Goal: Information Seeking & Learning: Check status

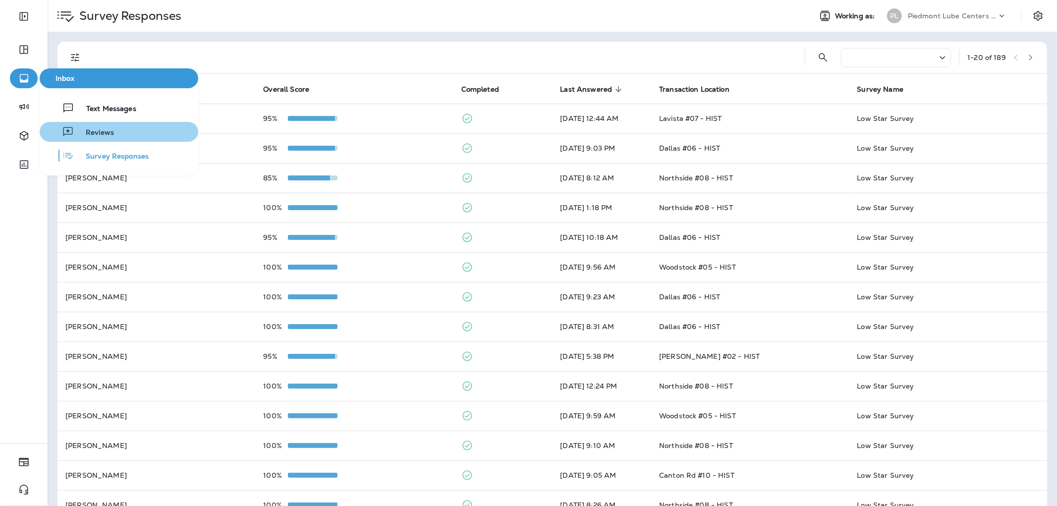
click at [132, 134] on button "Reviews" at bounding box center [119, 132] width 159 height 20
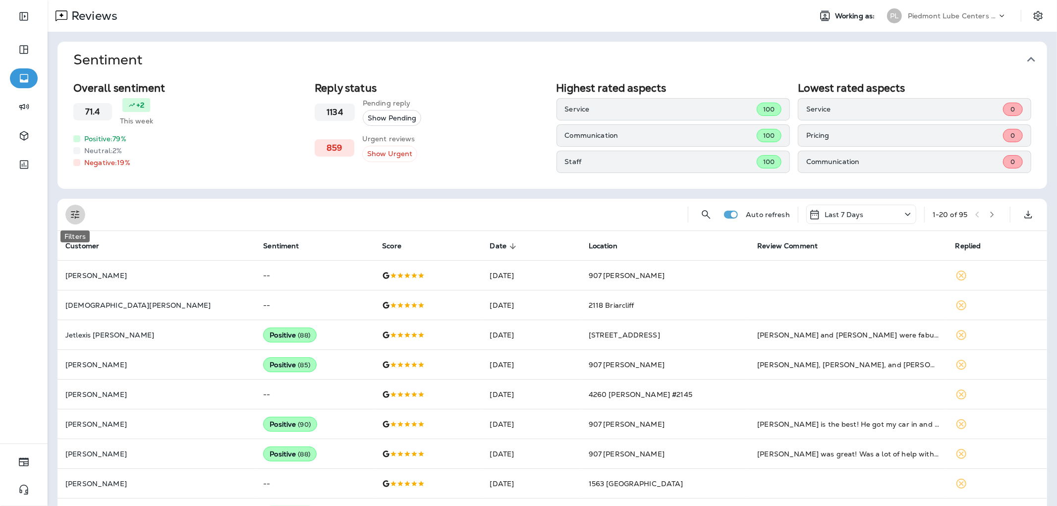
click at [73, 212] on icon "Filters" at bounding box center [75, 215] width 12 height 12
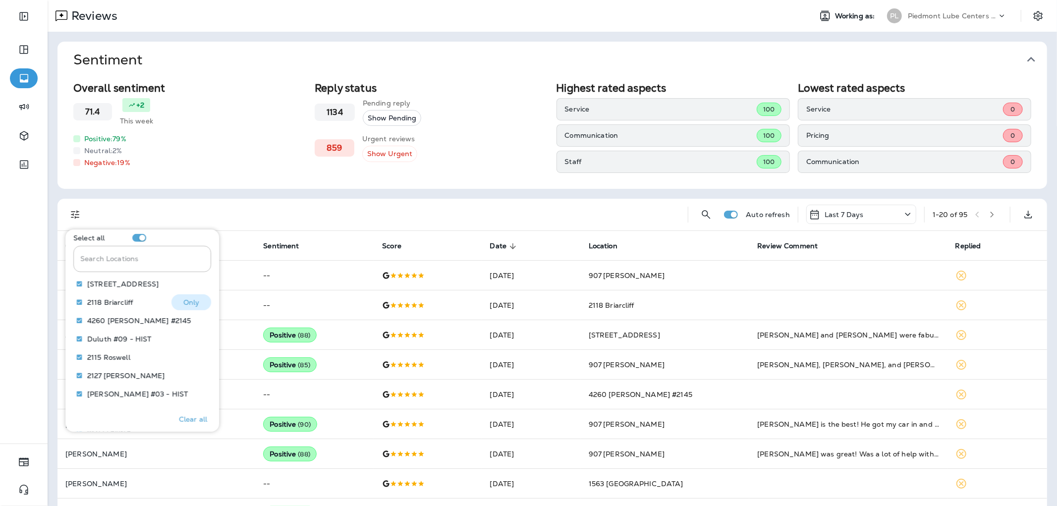
scroll to position [440, 0]
click at [116, 279] on input "Search Locations" at bounding box center [142, 279] width 138 height 26
type input "***"
click at [174, 358] on button "Only" at bounding box center [192, 359] width 40 height 16
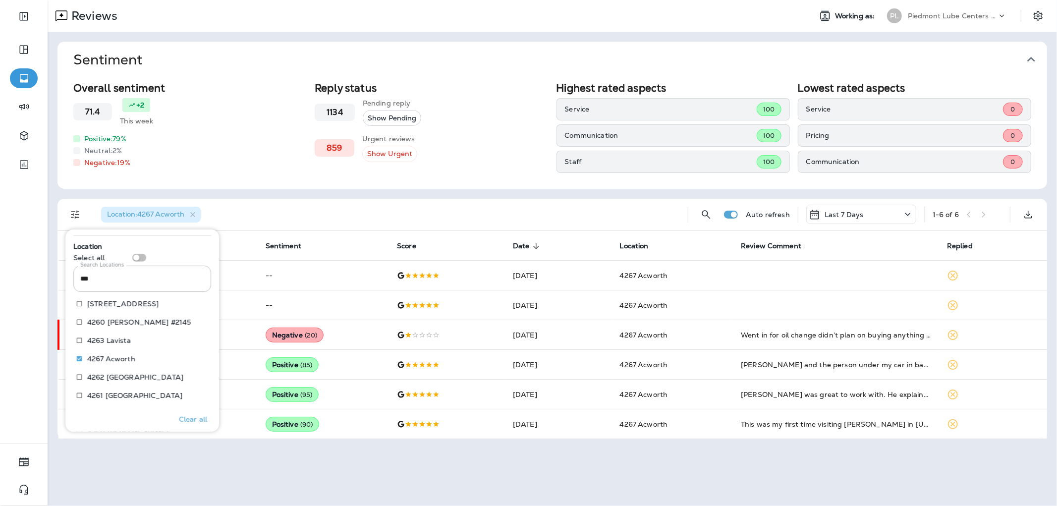
click at [319, 199] on div "Location : 4267 Acworth" at bounding box center [386, 215] width 587 height 32
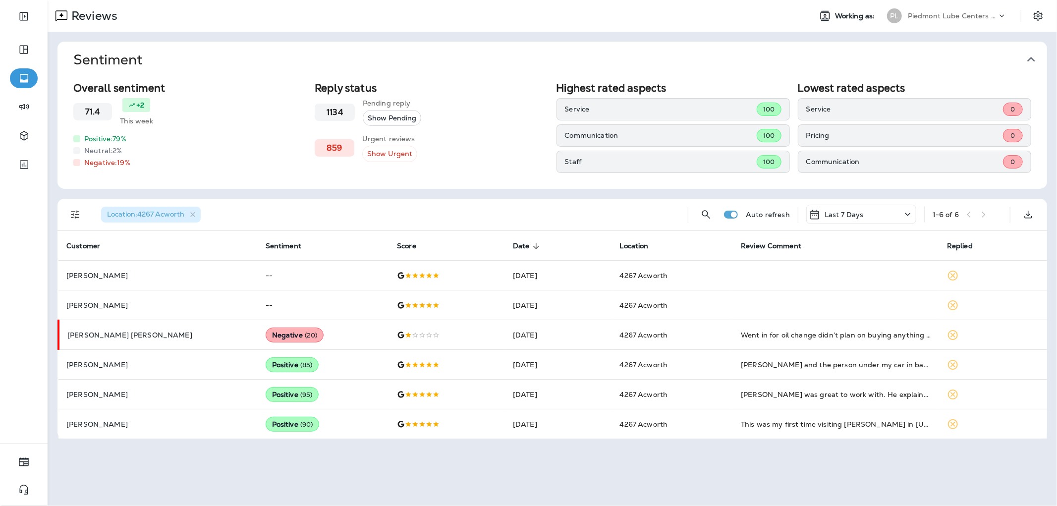
click at [880, 221] on div "Last 7 Days" at bounding box center [862, 214] width 110 height 19
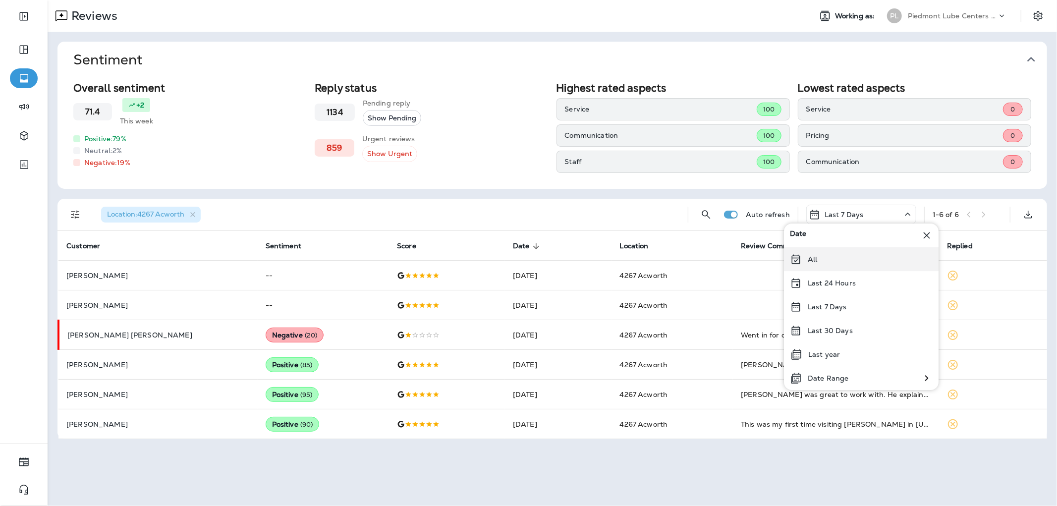
click at [830, 256] on div "All" at bounding box center [861, 259] width 155 height 24
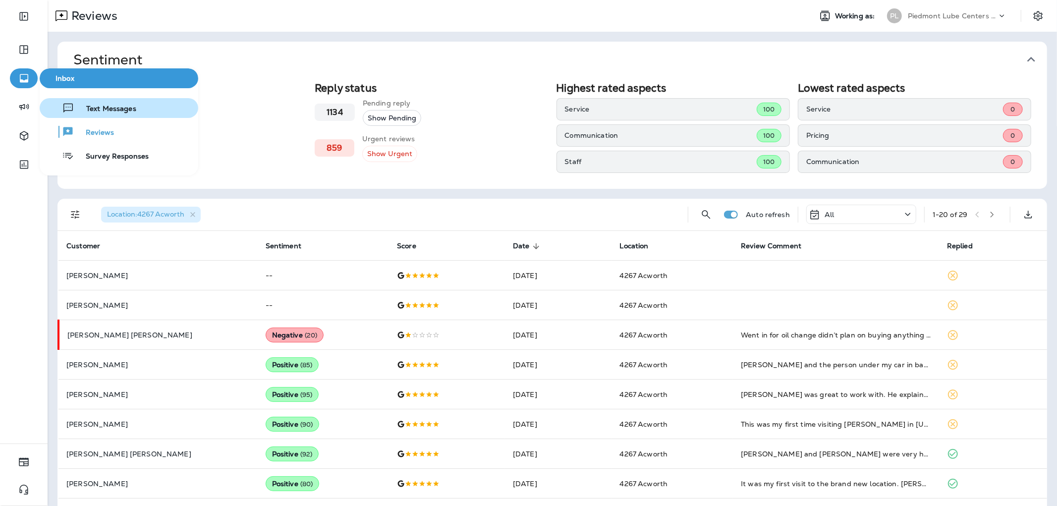
click at [80, 113] on span "Text Messages" at bounding box center [105, 109] width 62 height 9
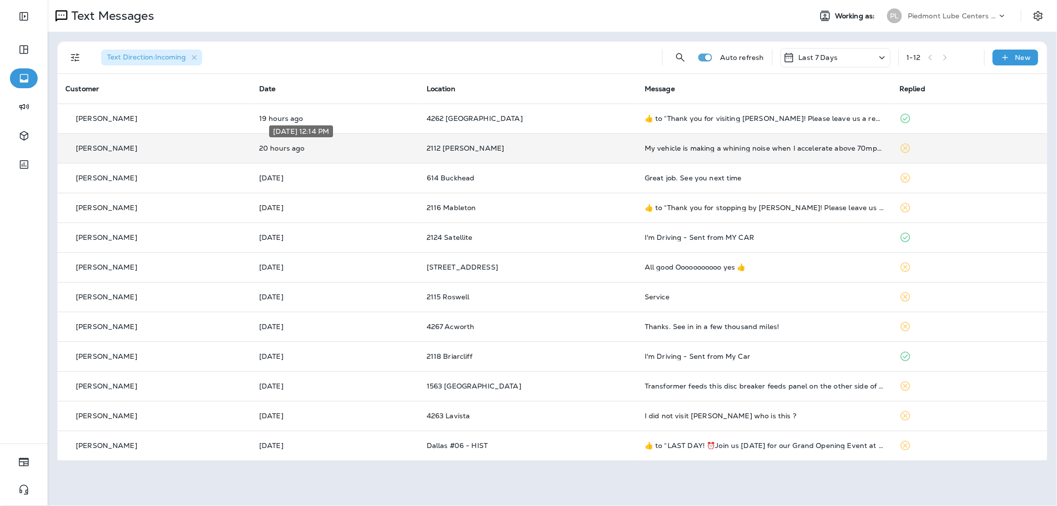
click at [358, 148] on p "20 hours ago" at bounding box center [335, 148] width 152 height 8
